Goal: Information Seeking & Learning: Check status

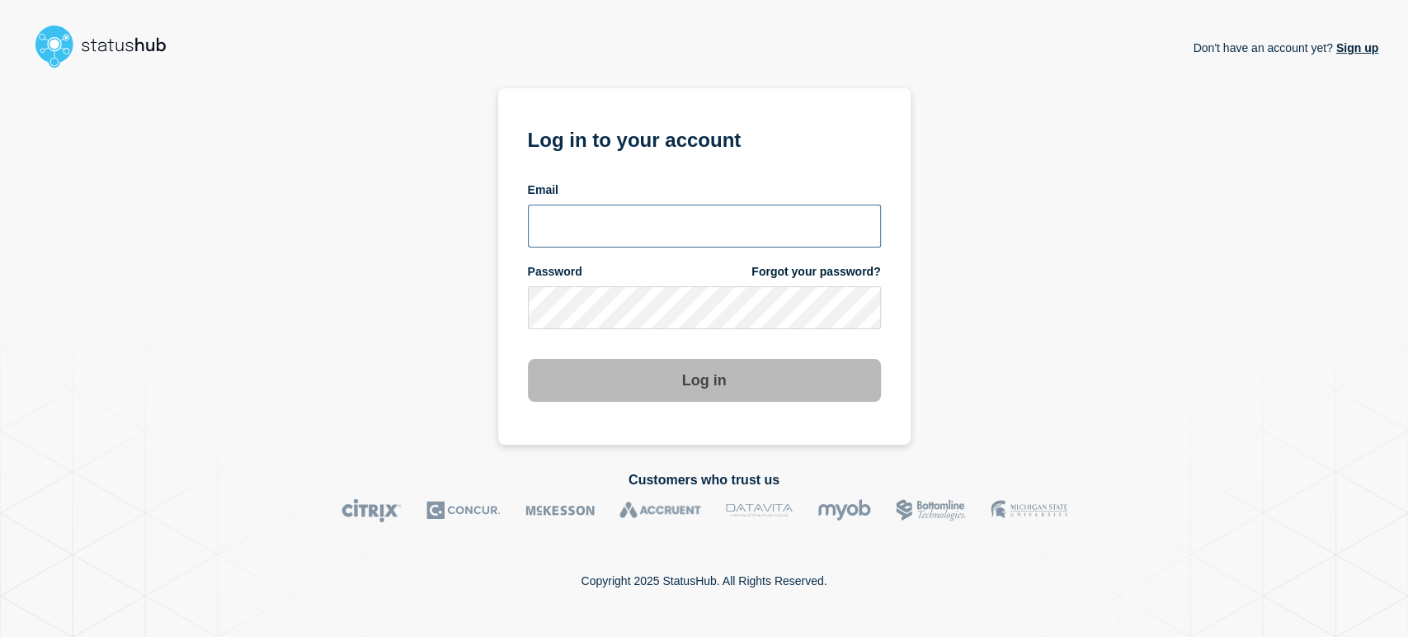
click at [632, 226] on input "email input" at bounding box center [704, 226] width 353 height 43
type input "[PERSON_NAME][EMAIL_ADDRESS][PERSON_NAME][DOMAIN_NAME]"
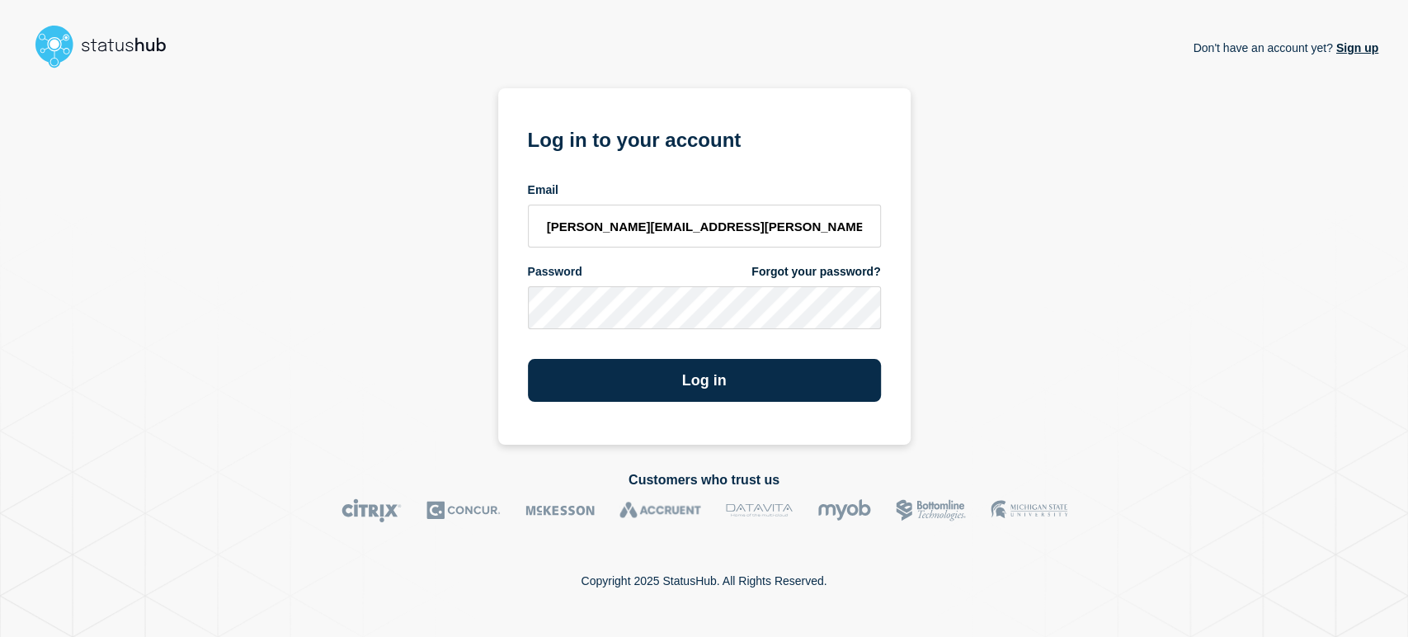
click at [528, 359] on button "Log in" at bounding box center [704, 380] width 353 height 43
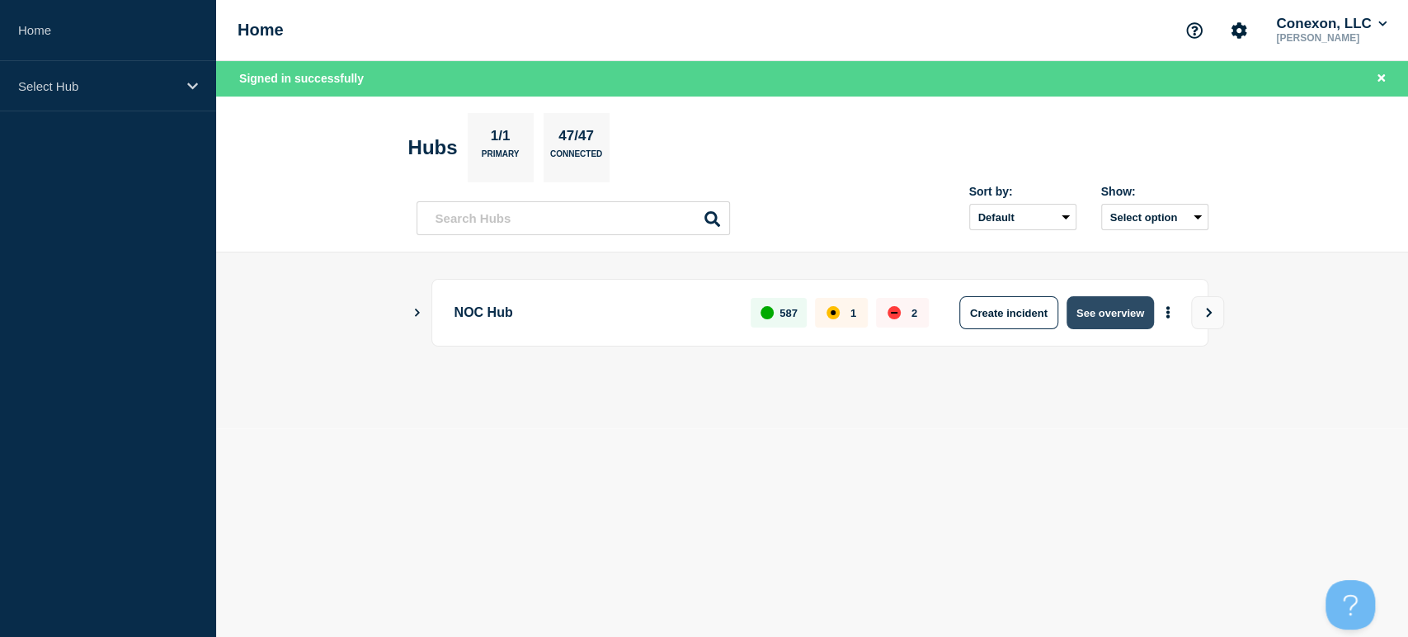
click at [1120, 322] on button "See overview" at bounding box center [1109, 312] width 87 height 33
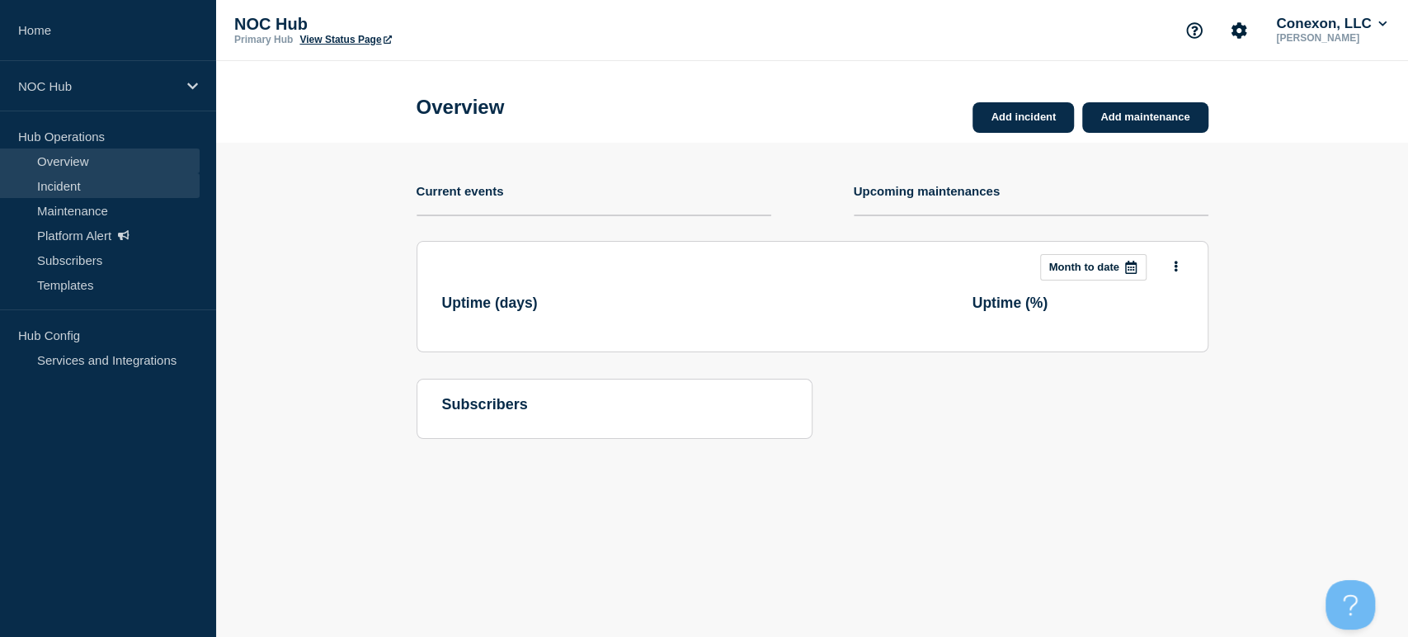
click at [64, 189] on link "Incident" at bounding box center [100, 185] width 200 height 25
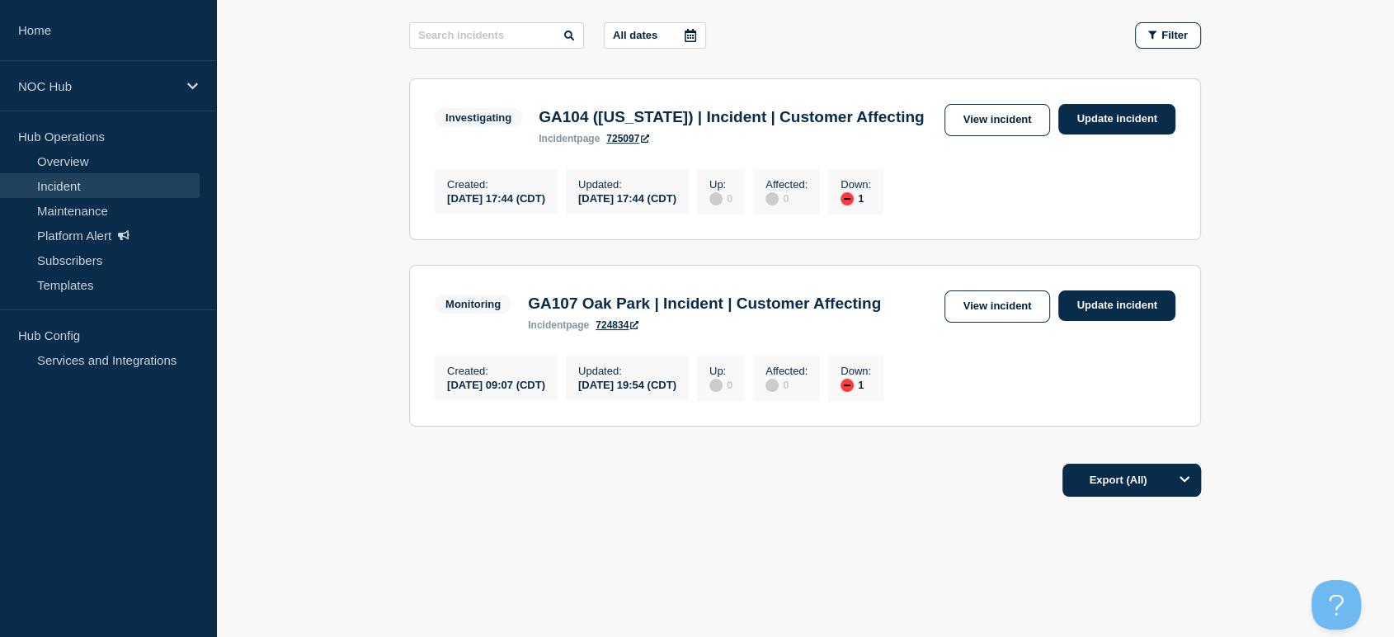
scroll to position [305, 0]
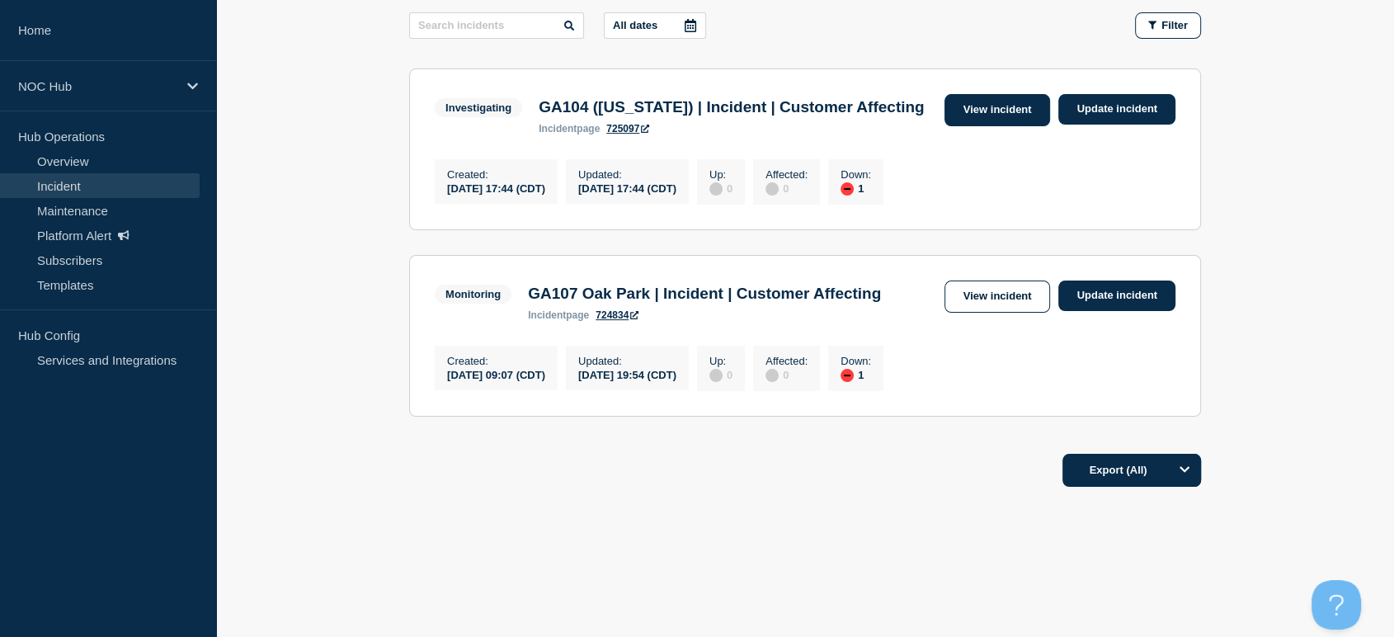
click at [988, 94] on link "View incident" at bounding box center [997, 110] width 106 height 32
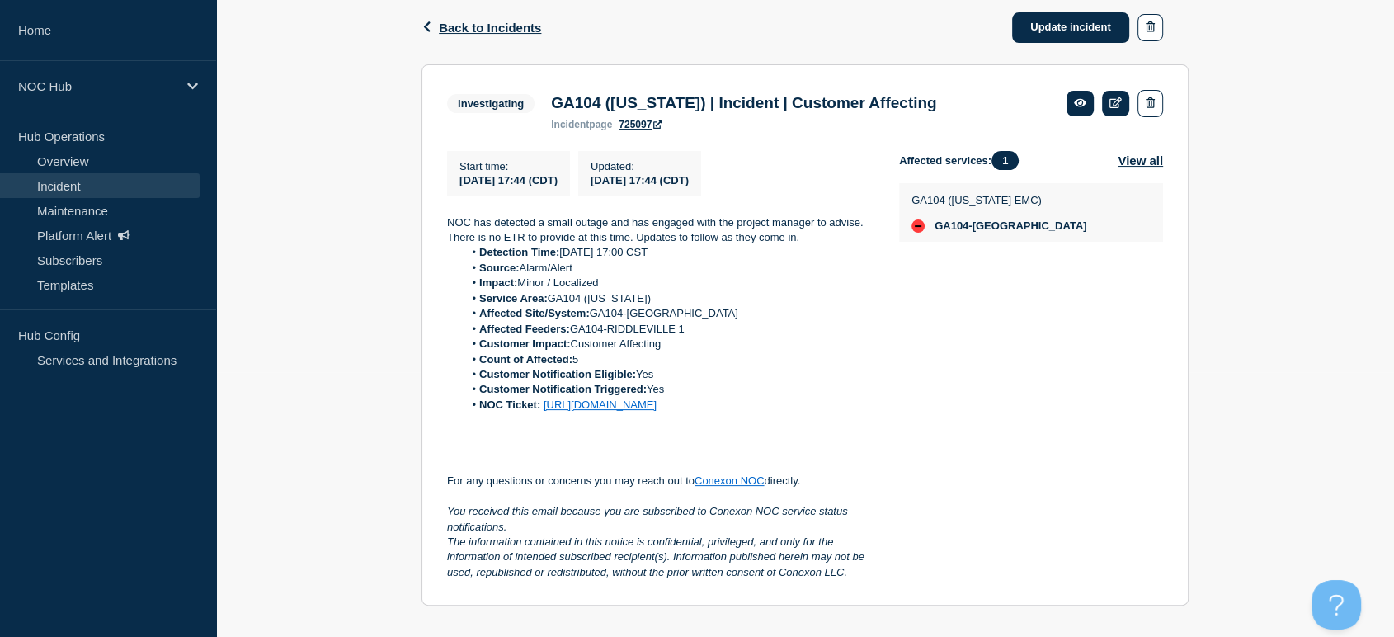
scroll to position [275, 0]
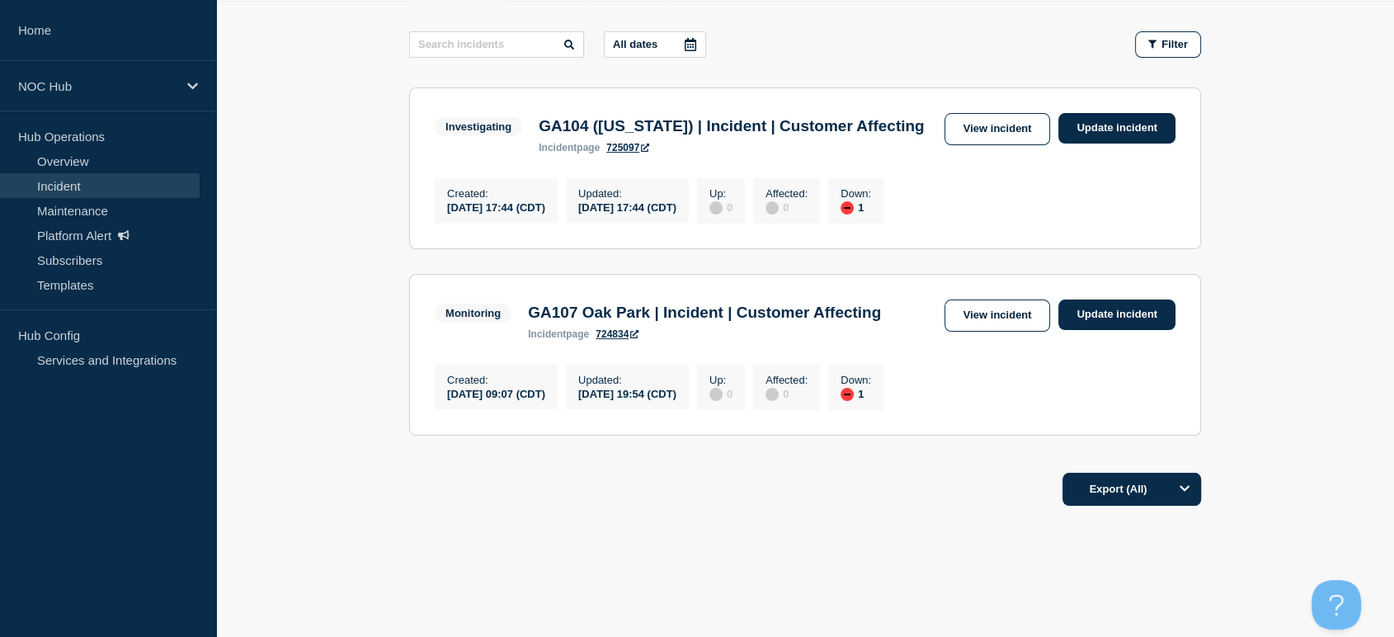
scroll to position [275, 0]
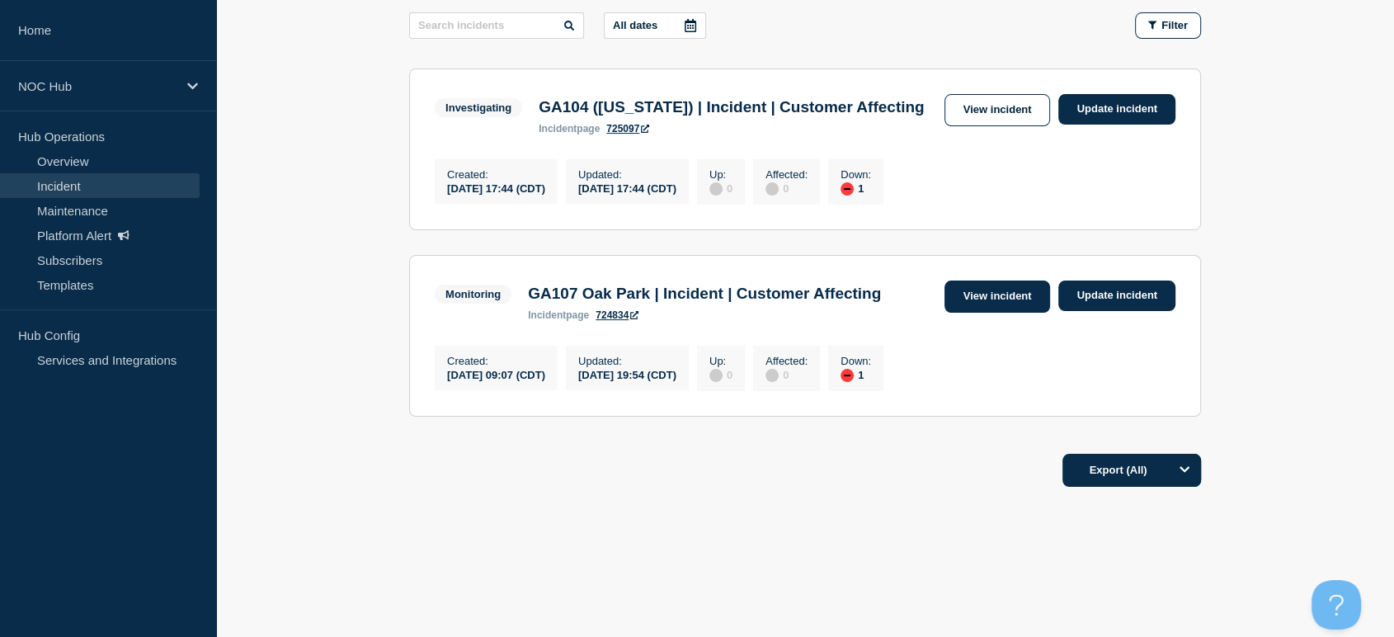
click at [992, 313] on link "View incident" at bounding box center [997, 296] width 106 height 32
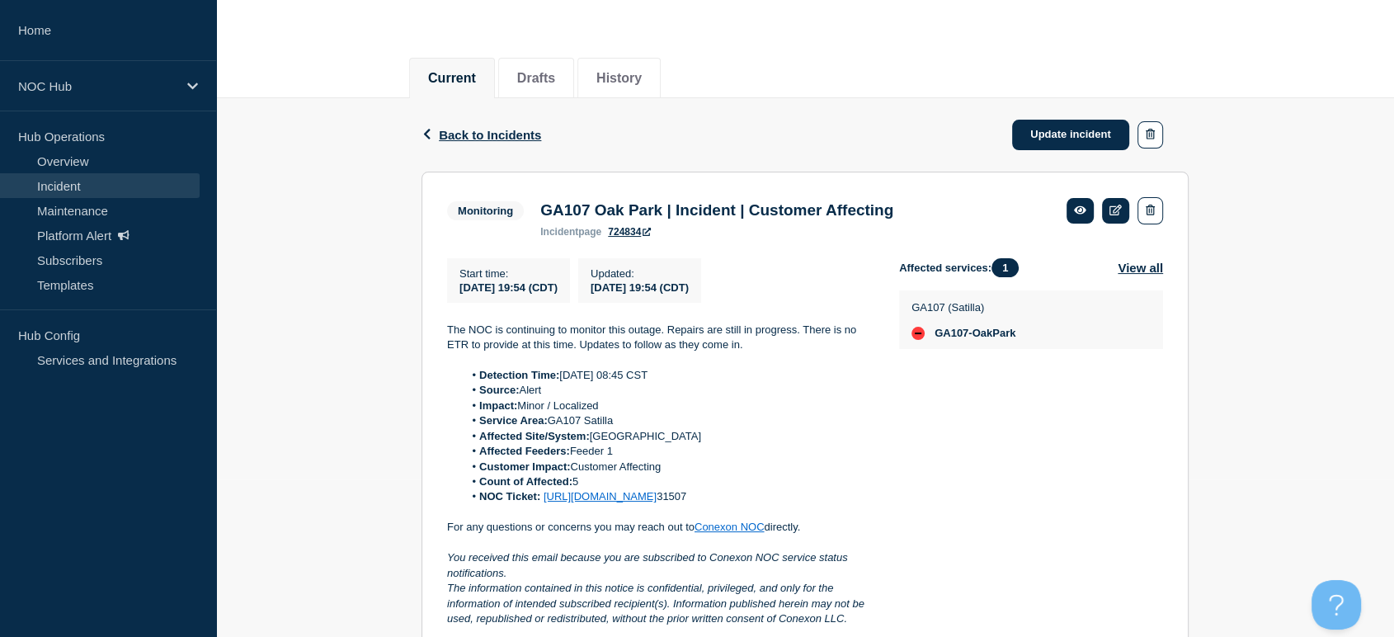
scroll to position [275, 0]
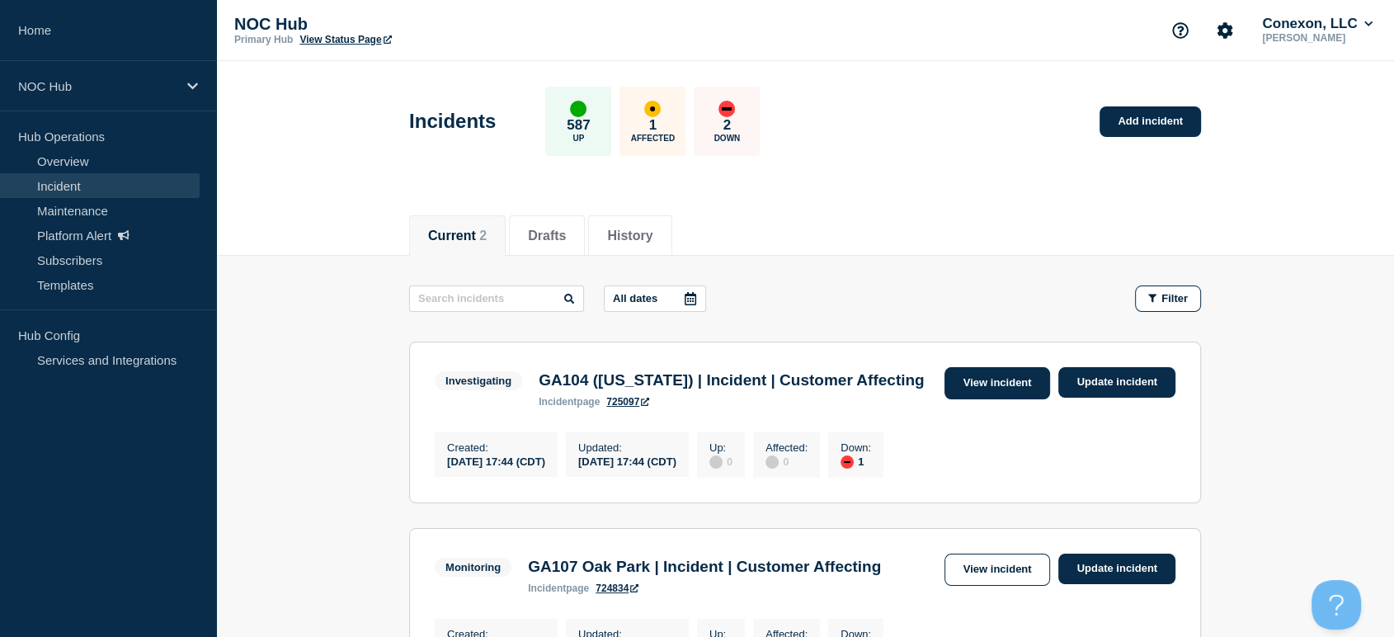
click at [977, 381] on link "View incident" at bounding box center [997, 383] width 106 height 32
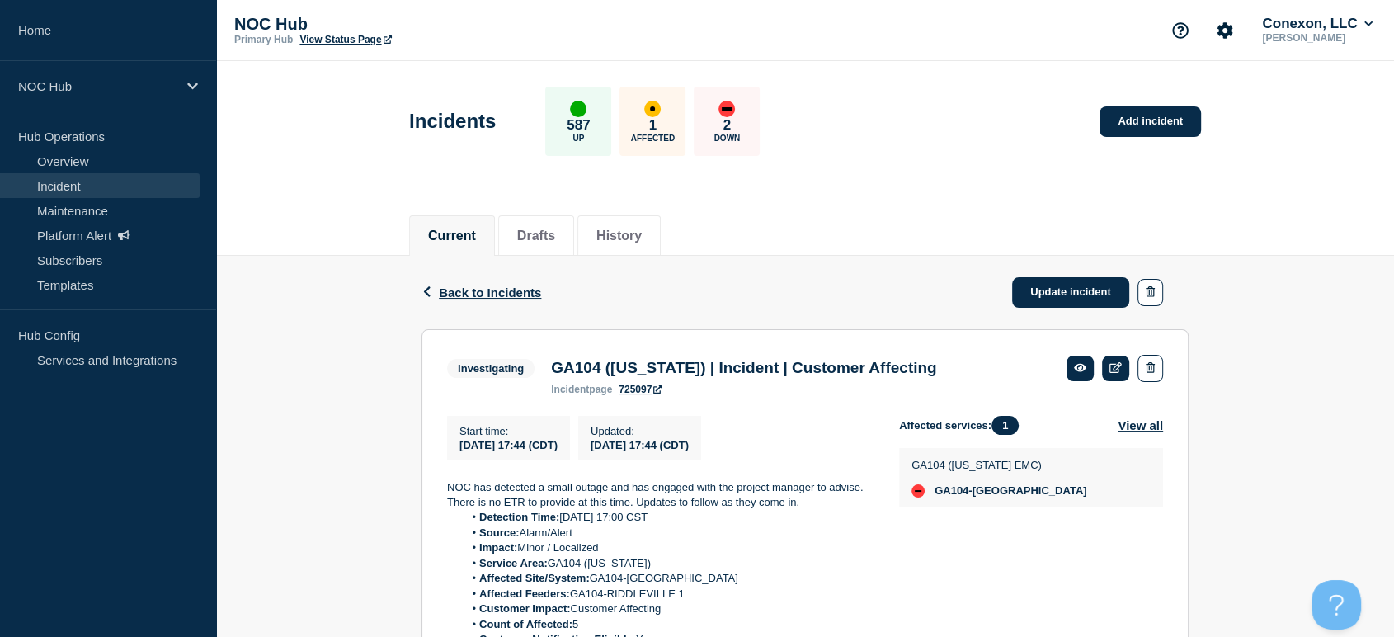
scroll to position [183, 0]
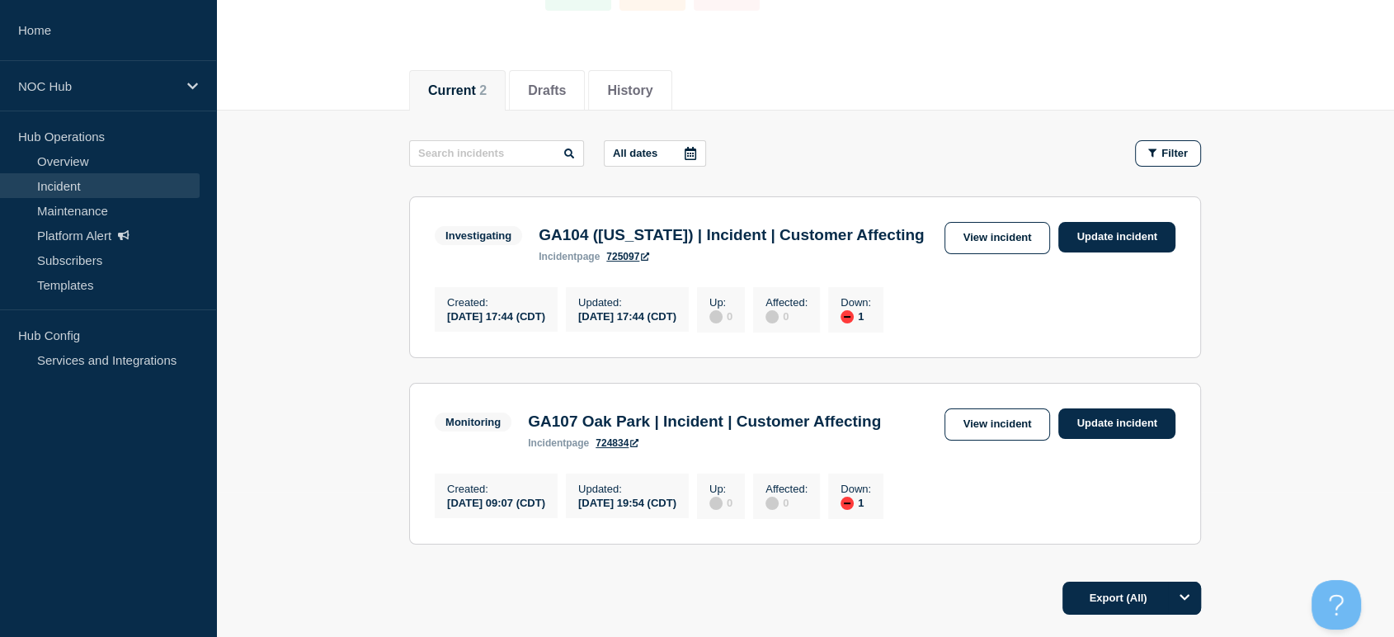
scroll to position [275, 0]
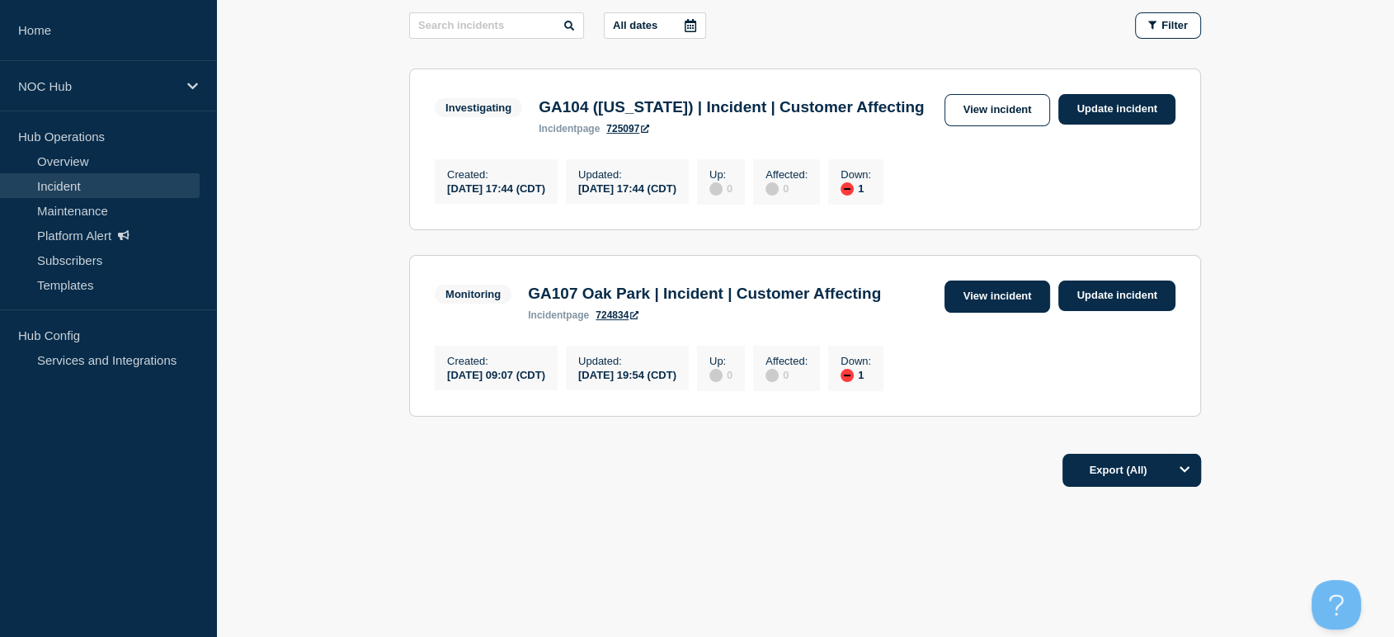
click at [967, 313] on link "View incident" at bounding box center [997, 296] width 106 height 32
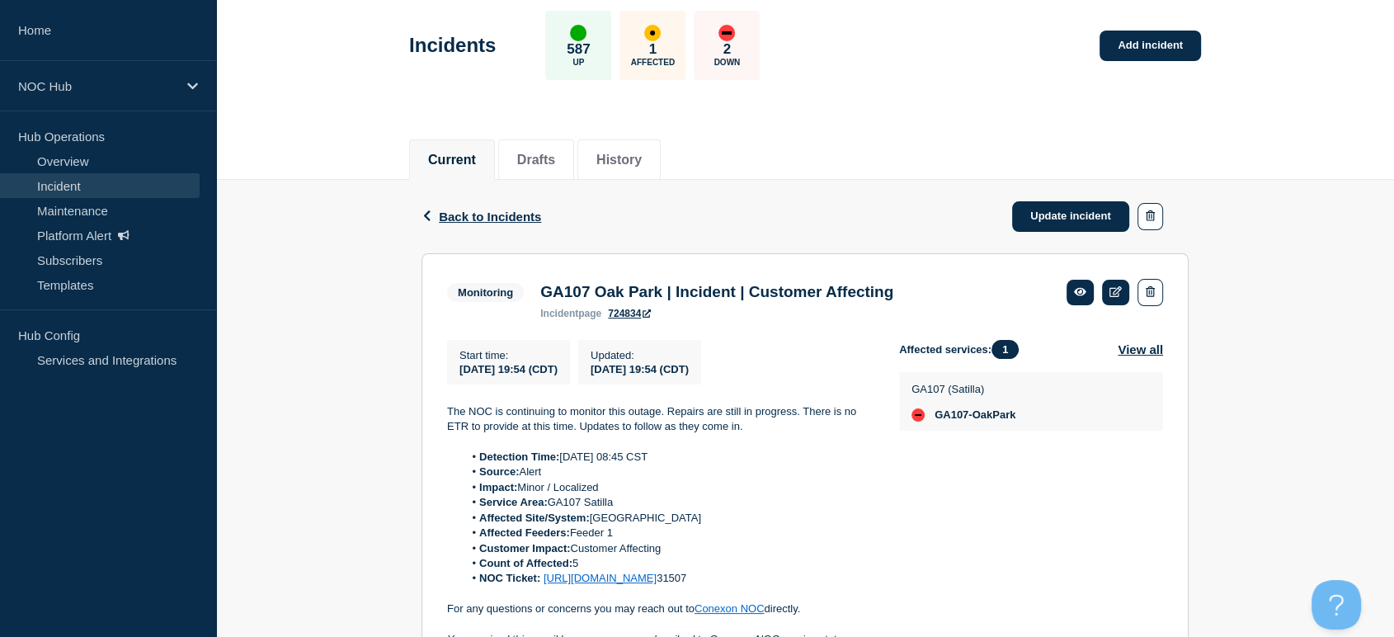
scroll to position [183, 0]
